Goal: Find specific page/section: Find specific page/section

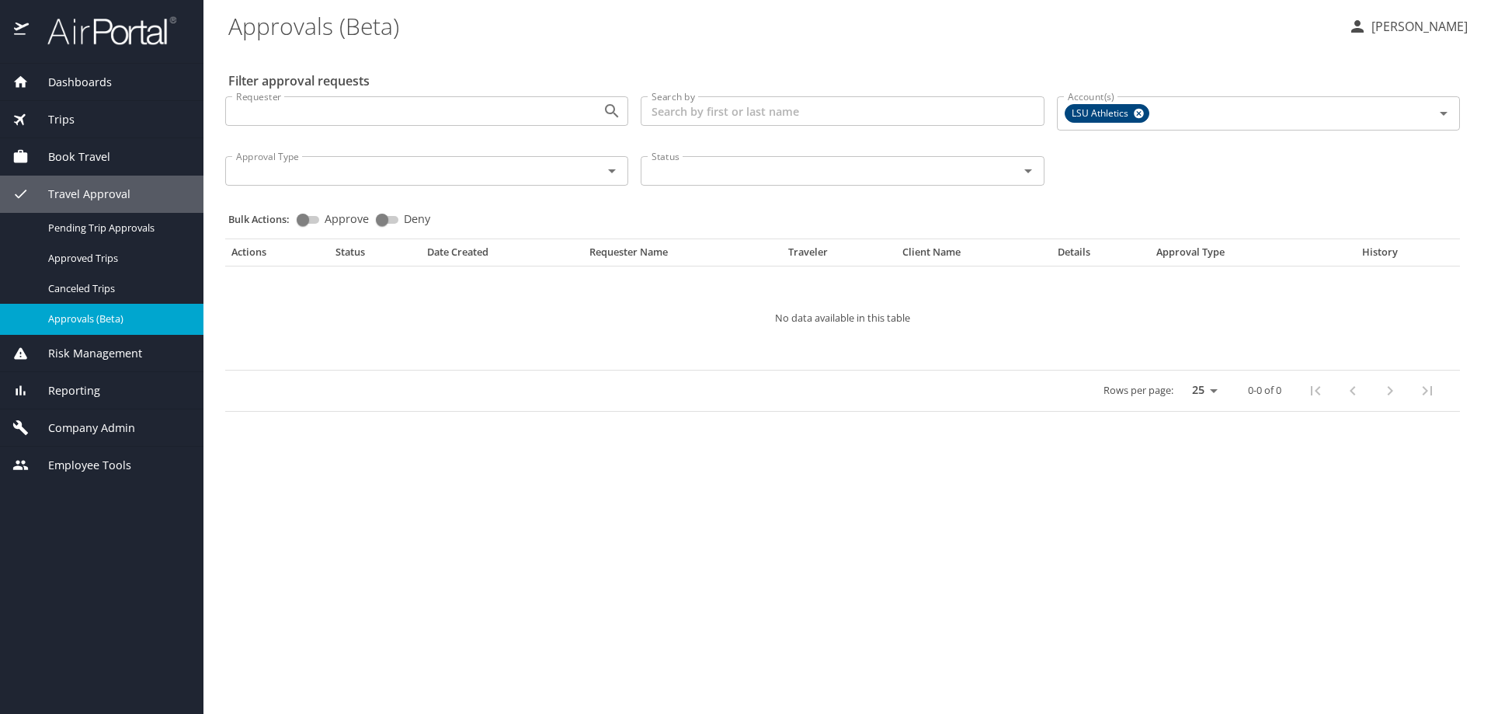
click at [101, 426] on span "Company Admin" at bounding box center [82, 427] width 106 height 17
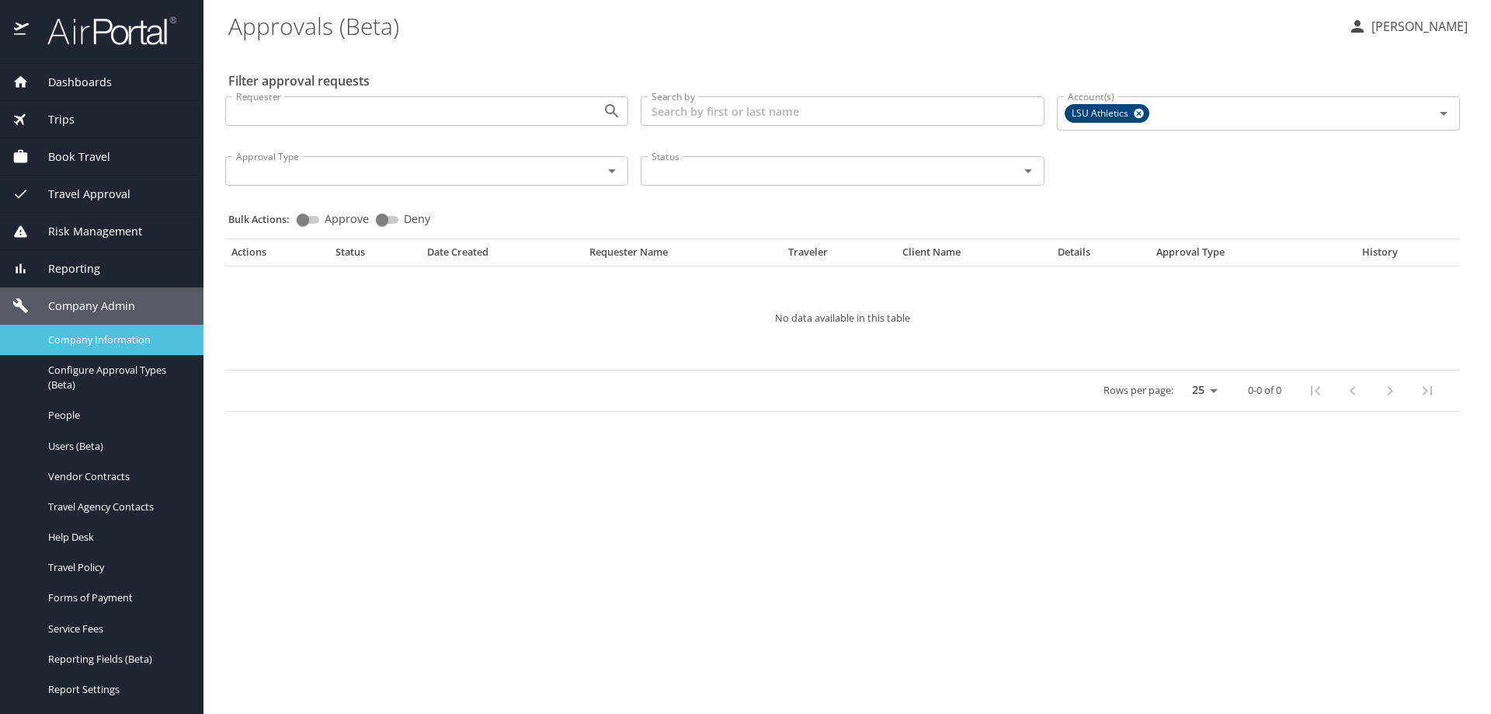
click at [106, 339] on span "Company Information" at bounding box center [116, 339] width 137 height 15
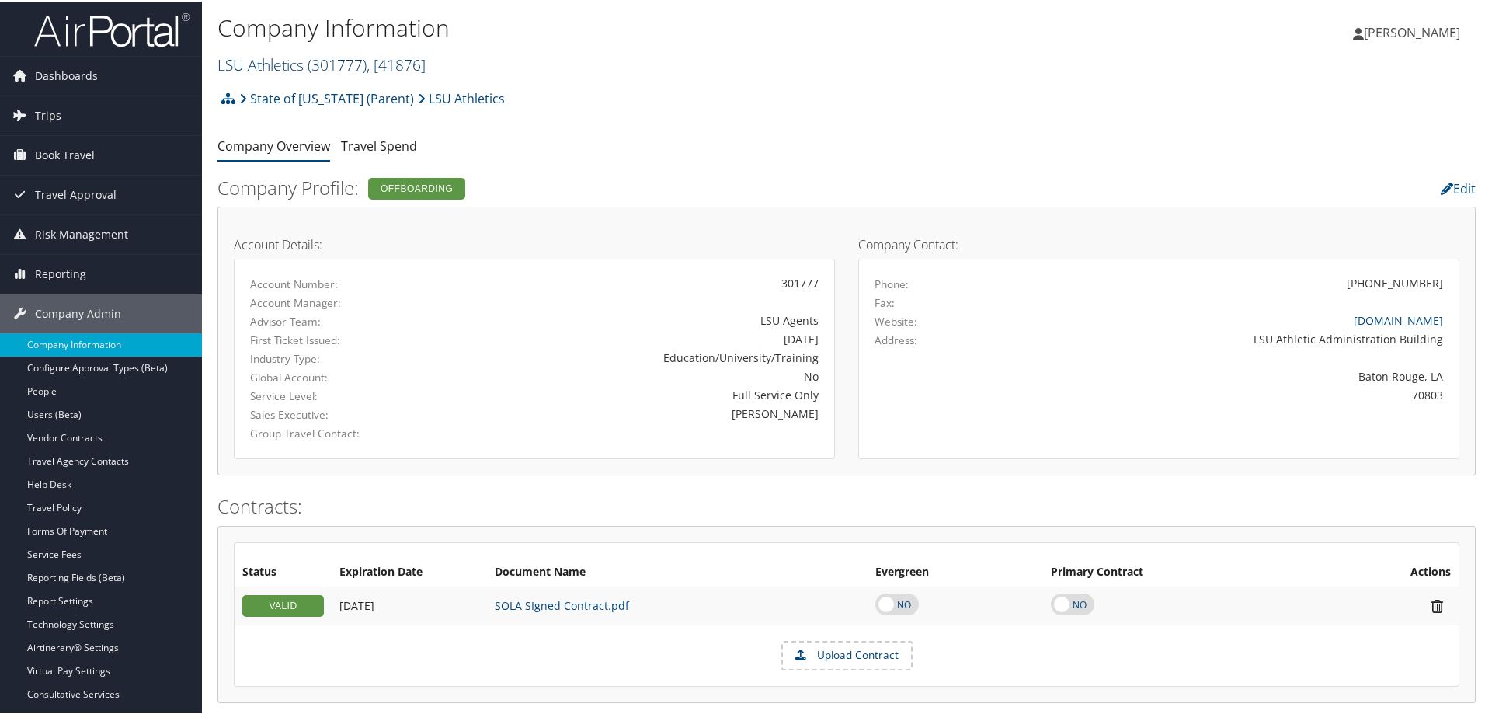
click at [325, 66] on span "( 301777 )" at bounding box center [337, 63] width 59 height 21
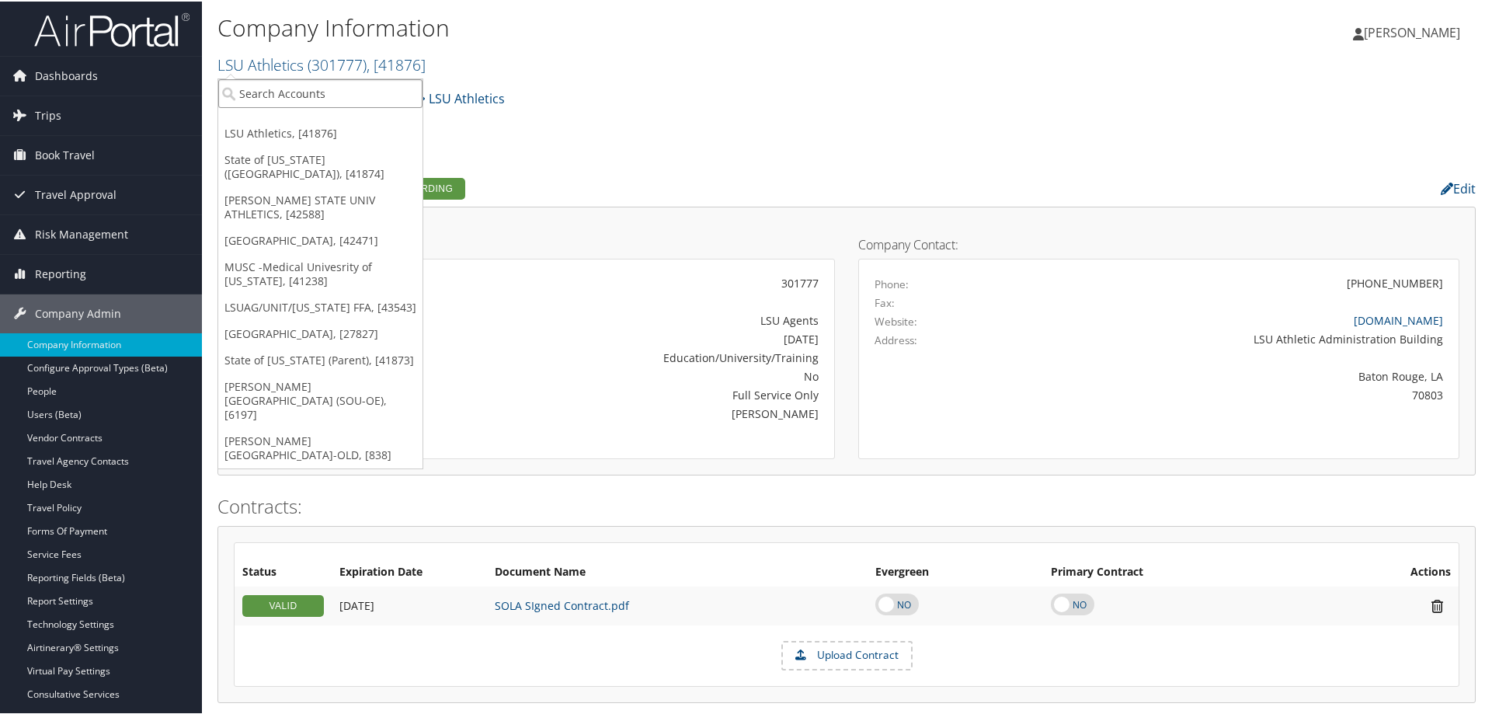
click at [259, 91] on input "search" at bounding box center [320, 92] width 204 height 29
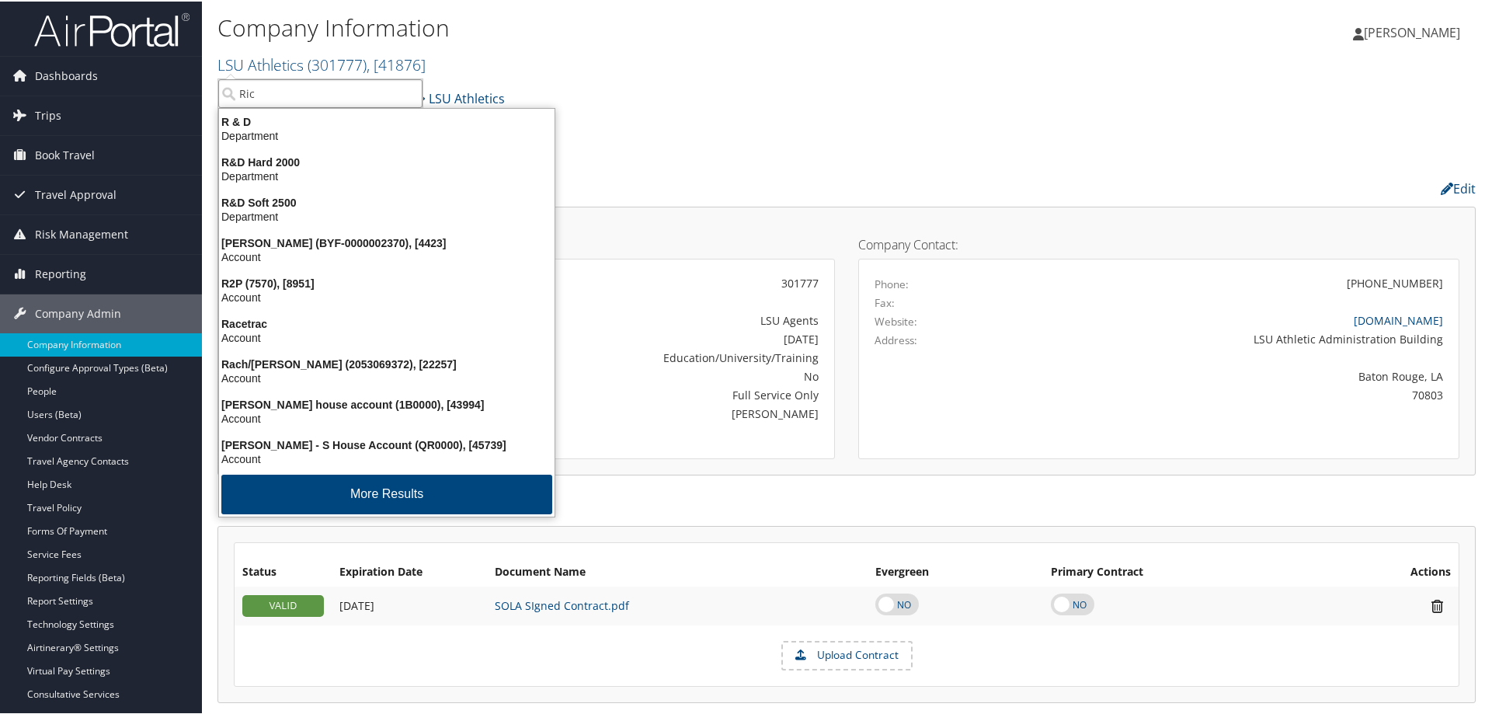
type input "Rice"
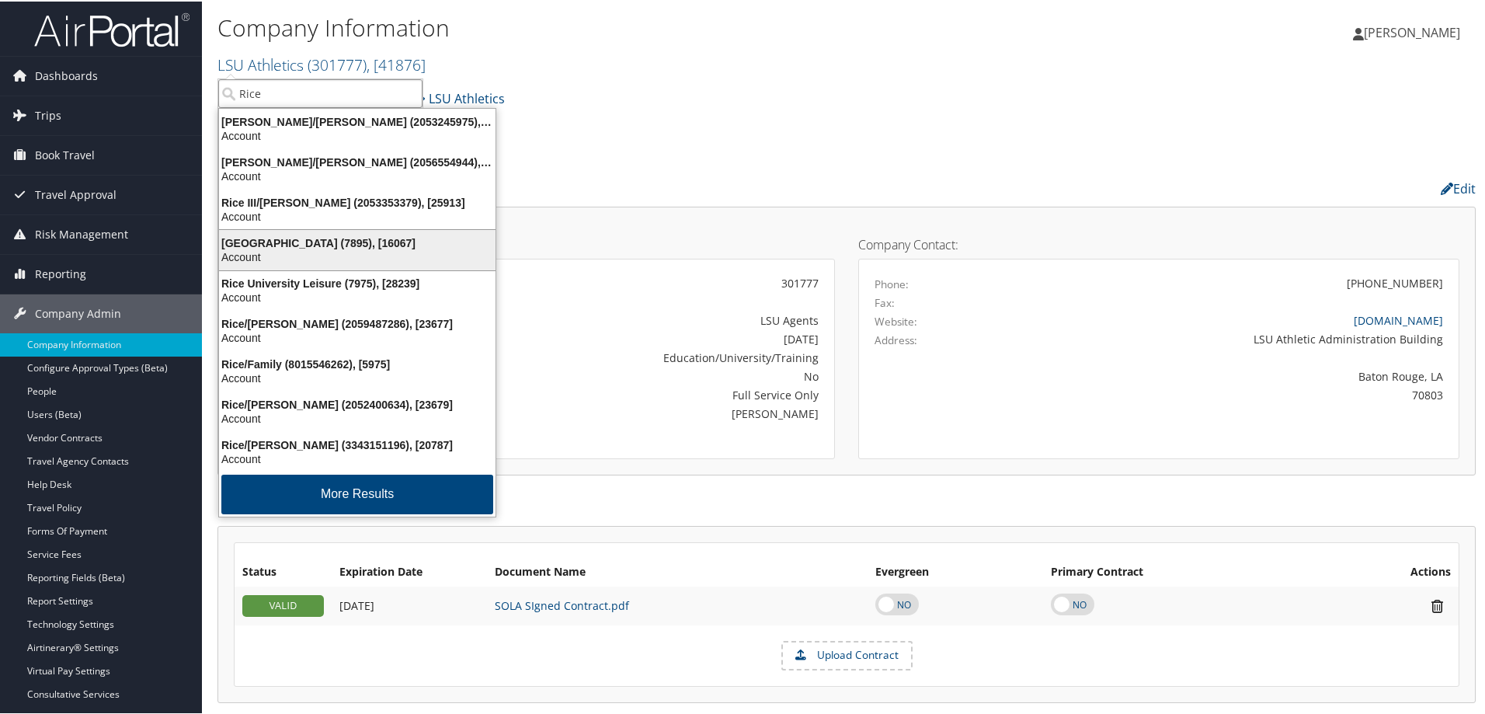
click at [291, 244] on div "Rice University (7895), [16067]" at bounding box center [357, 242] width 295 height 14
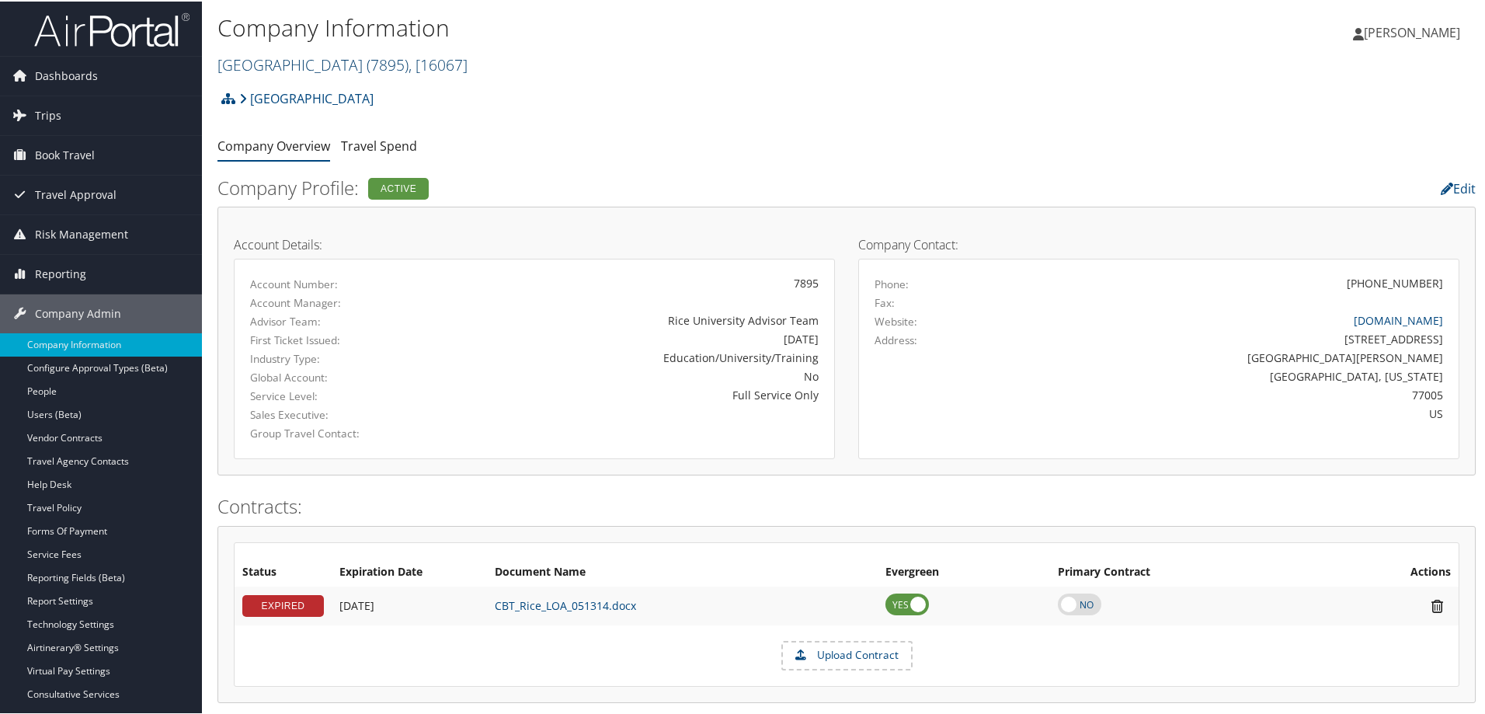
click at [367, 61] on span "( 7895 )" at bounding box center [388, 63] width 42 height 21
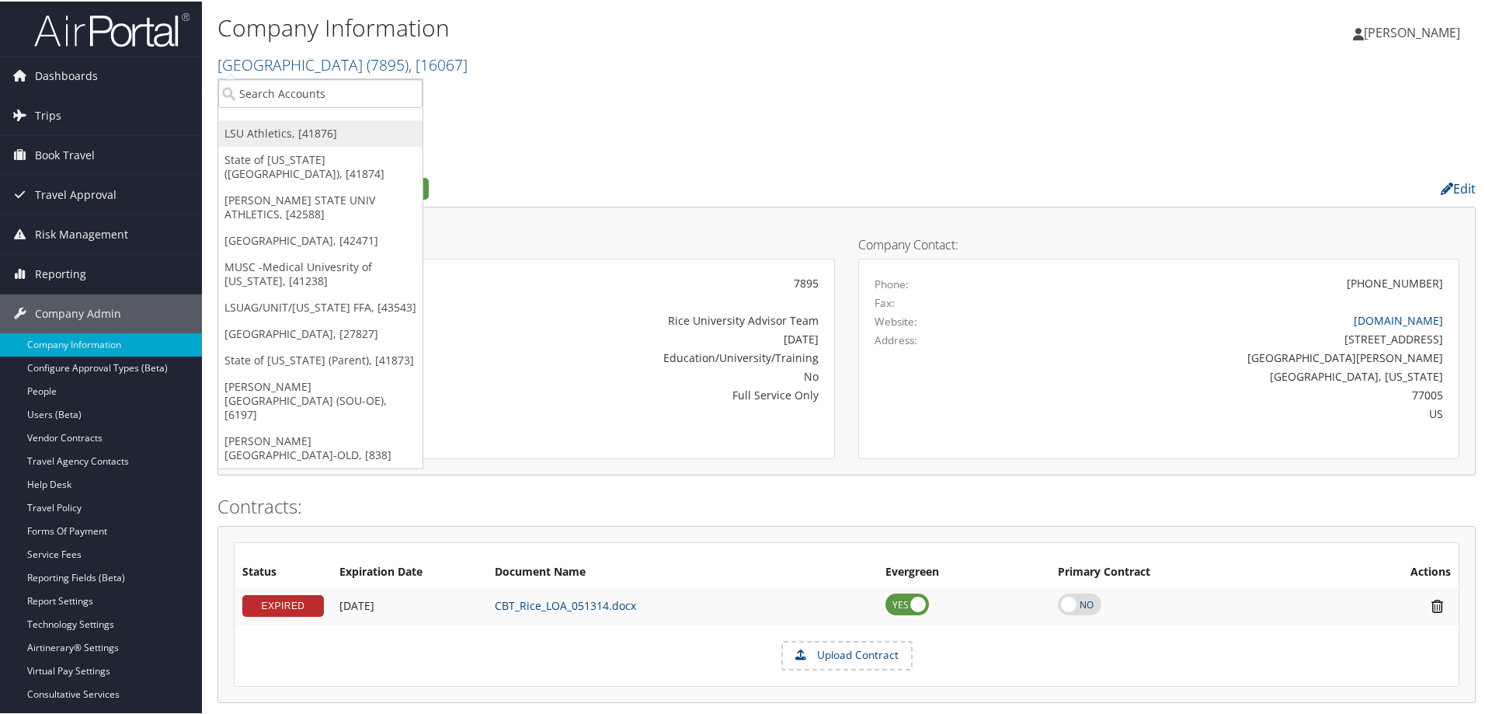
click at [271, 135] on link "LSU Athletics, [41876]" at bounding box center [320, 132] width 204 height 26
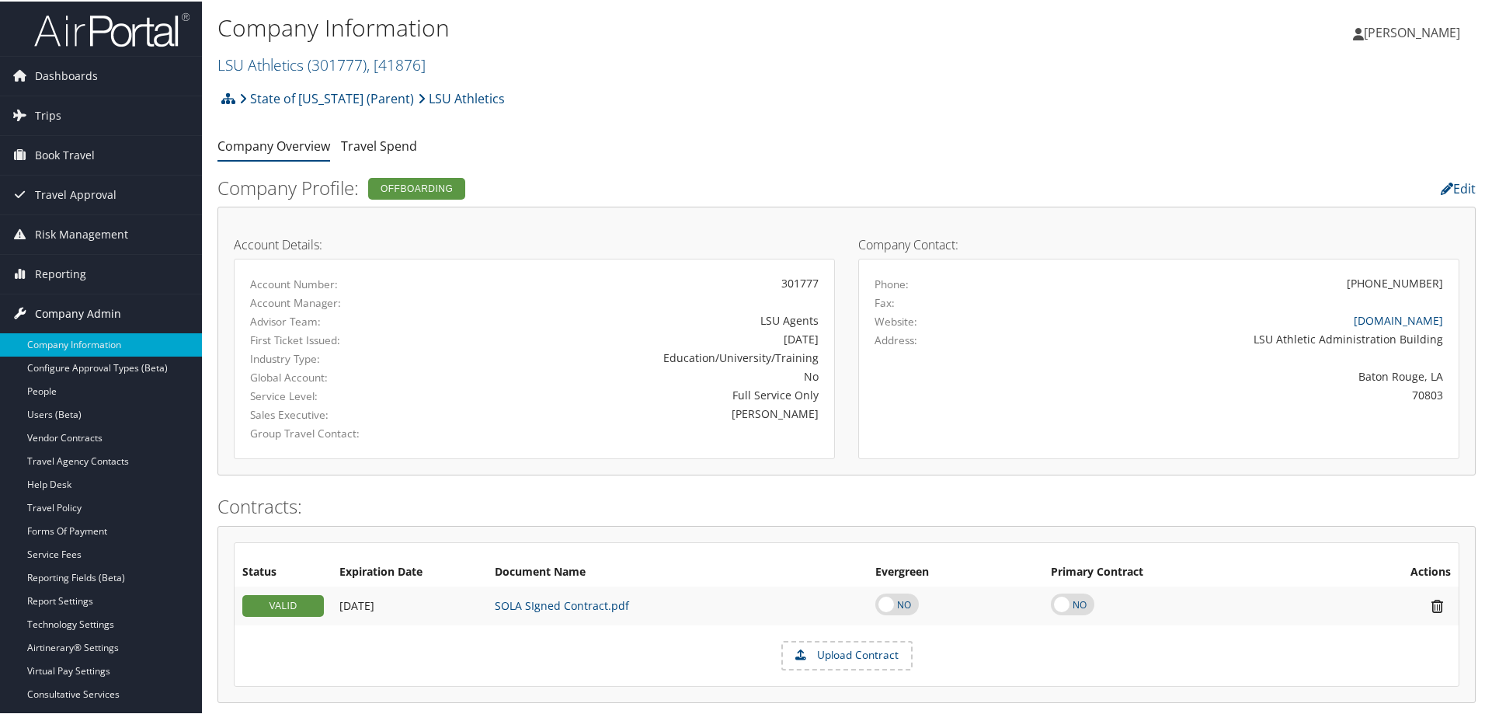
click at [78, 312] on span "Company Admin" at bounding box center [78, 312] width 86 height 39
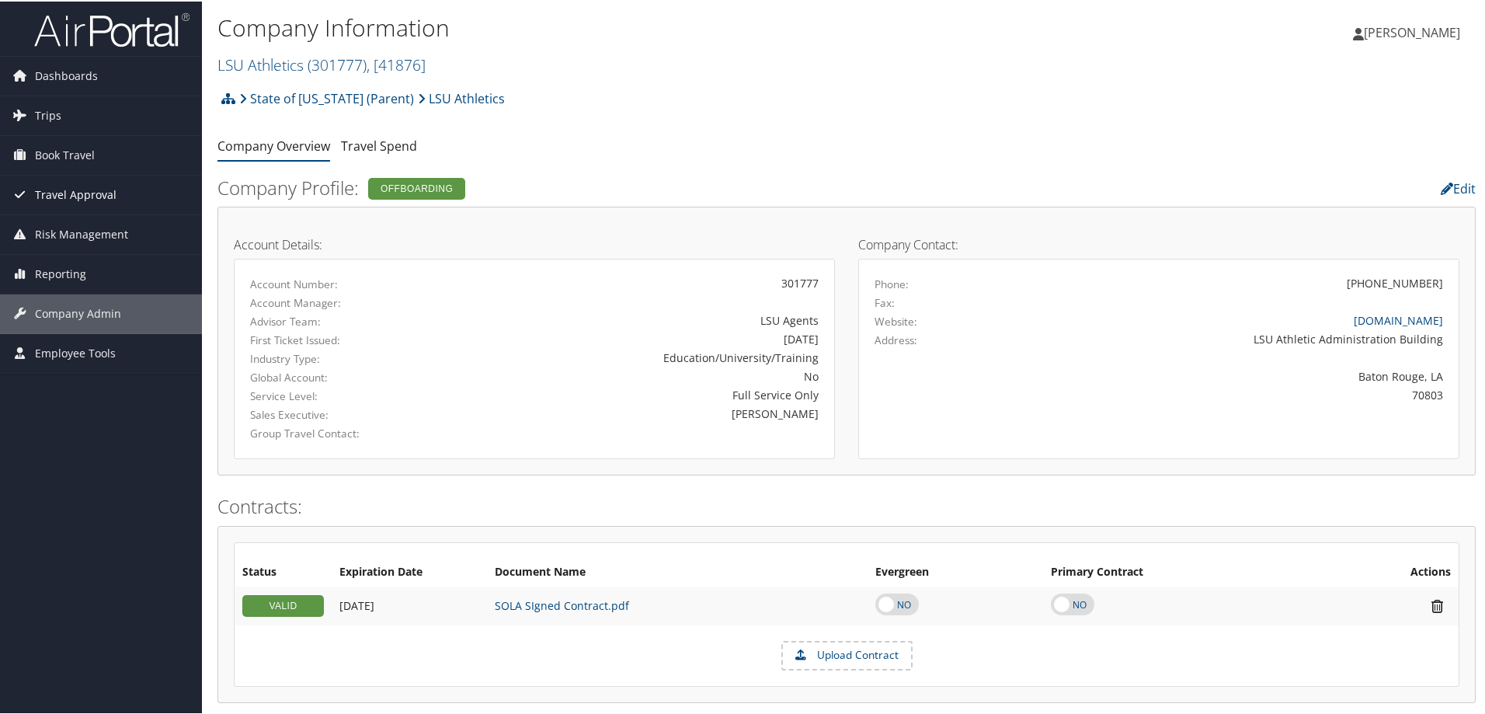
click at [92, 196] on span "Travel Approval" at bounding box center [76, 193] width 82 height 39
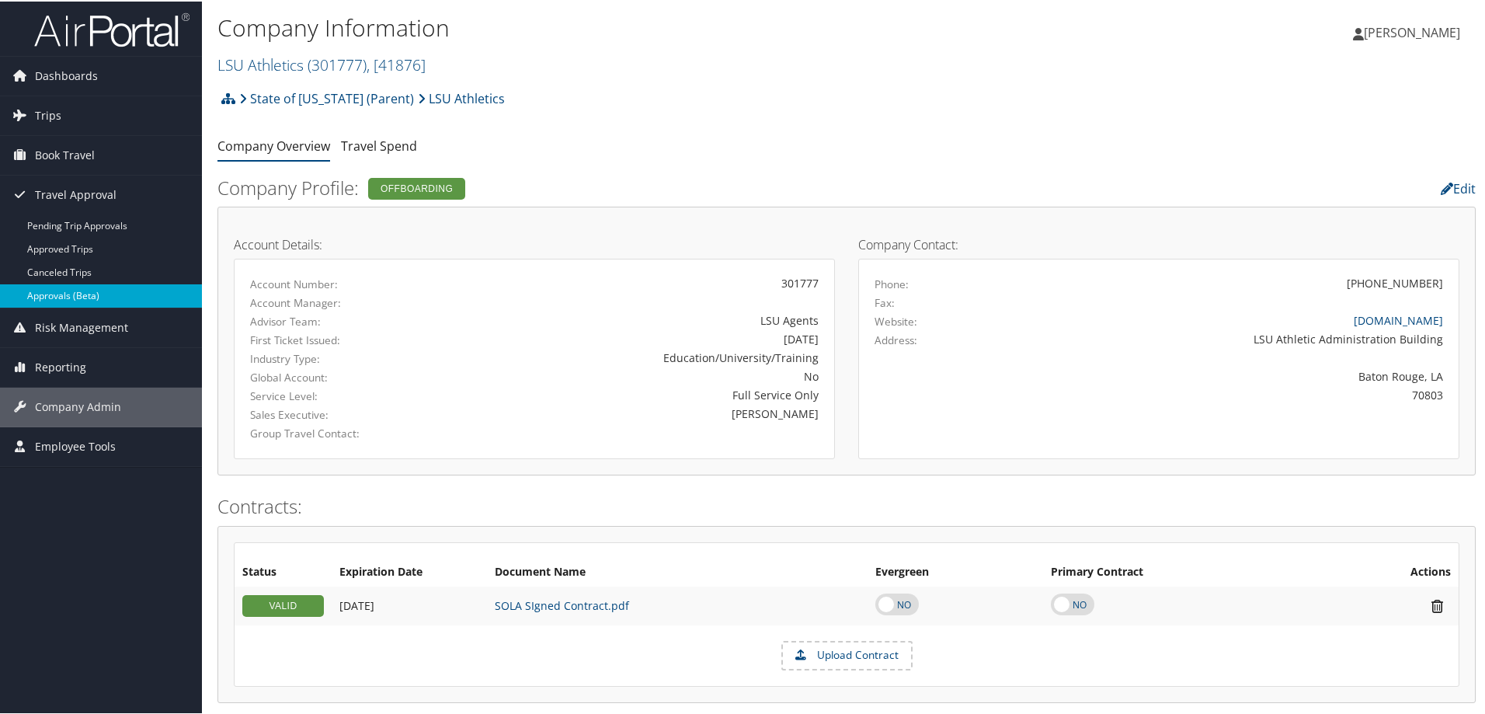
click at [94, 294] on link "Approvals (Beta)" at bounding box center [101, 294] width 202 height 23
